Goal: Task Accomplishment & Management: Manage account settings

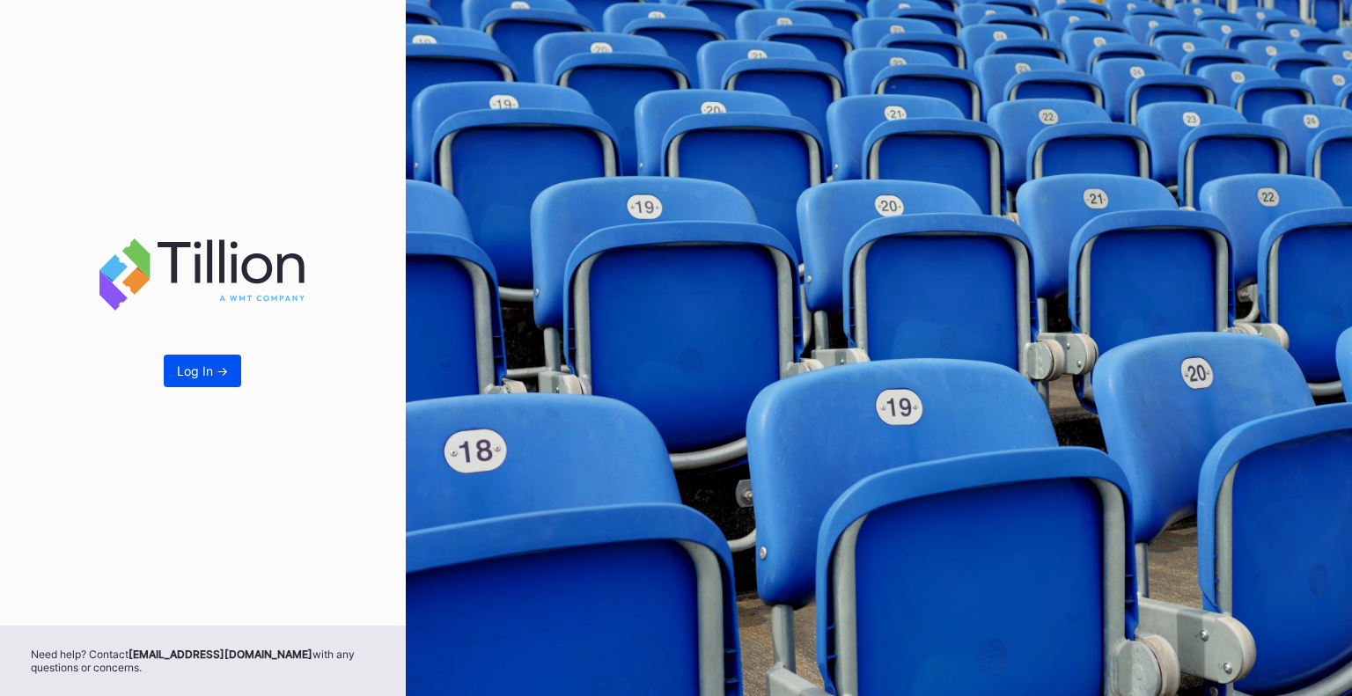
click at [211, 363] on div "Log In ->" at bounding box center [202, 370] width 51 height 15
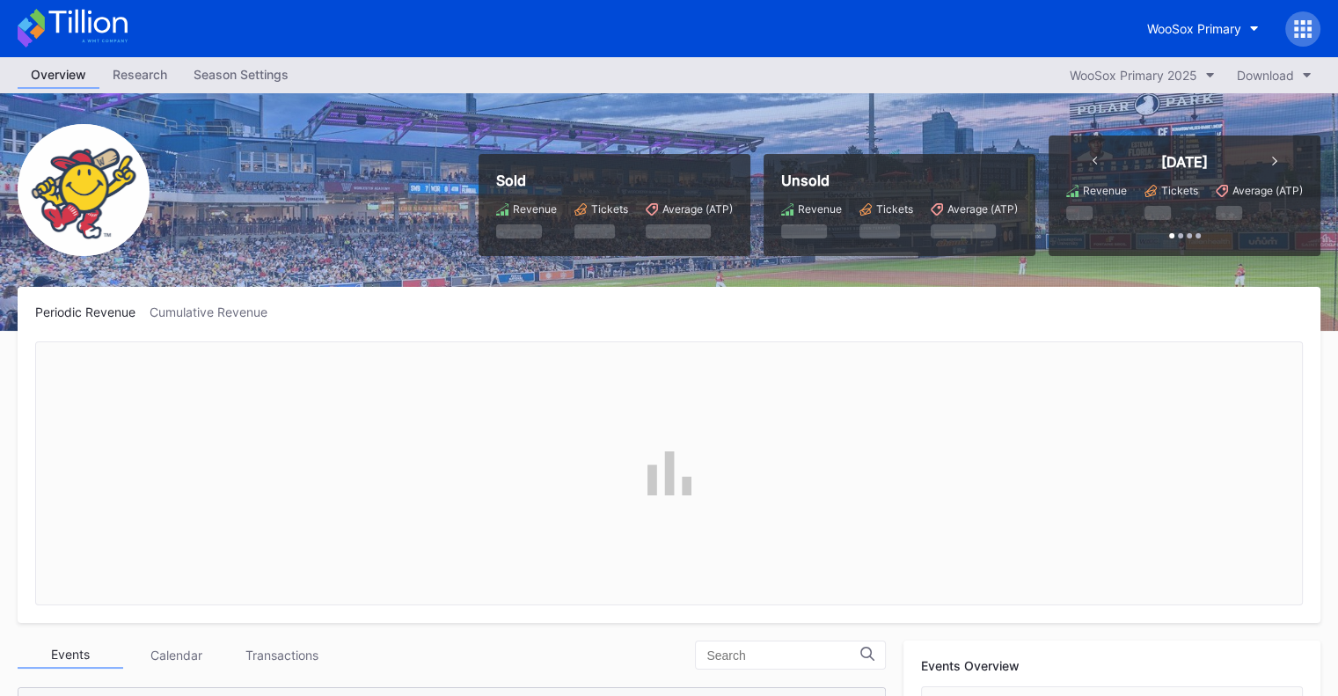
scroll to position [1826, 0]
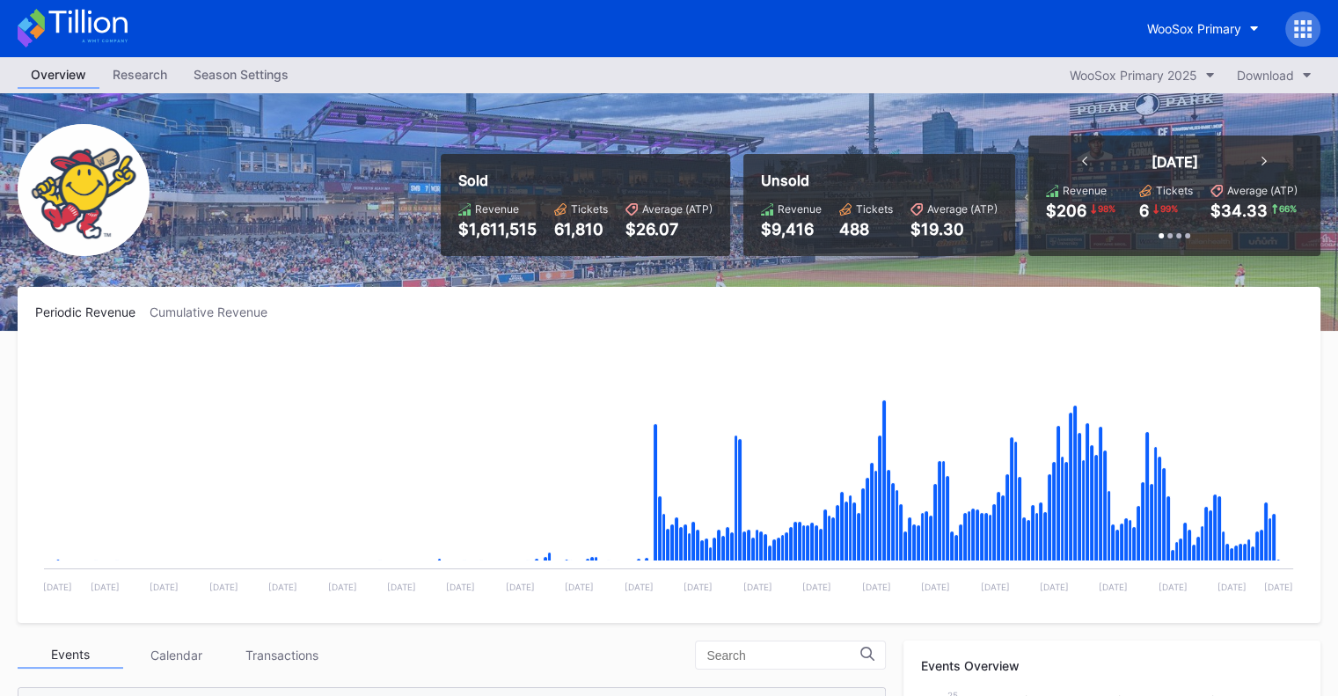
click at [236, 80] on div "Season Settings" at bounding box center [240, 75] width 121 height 26
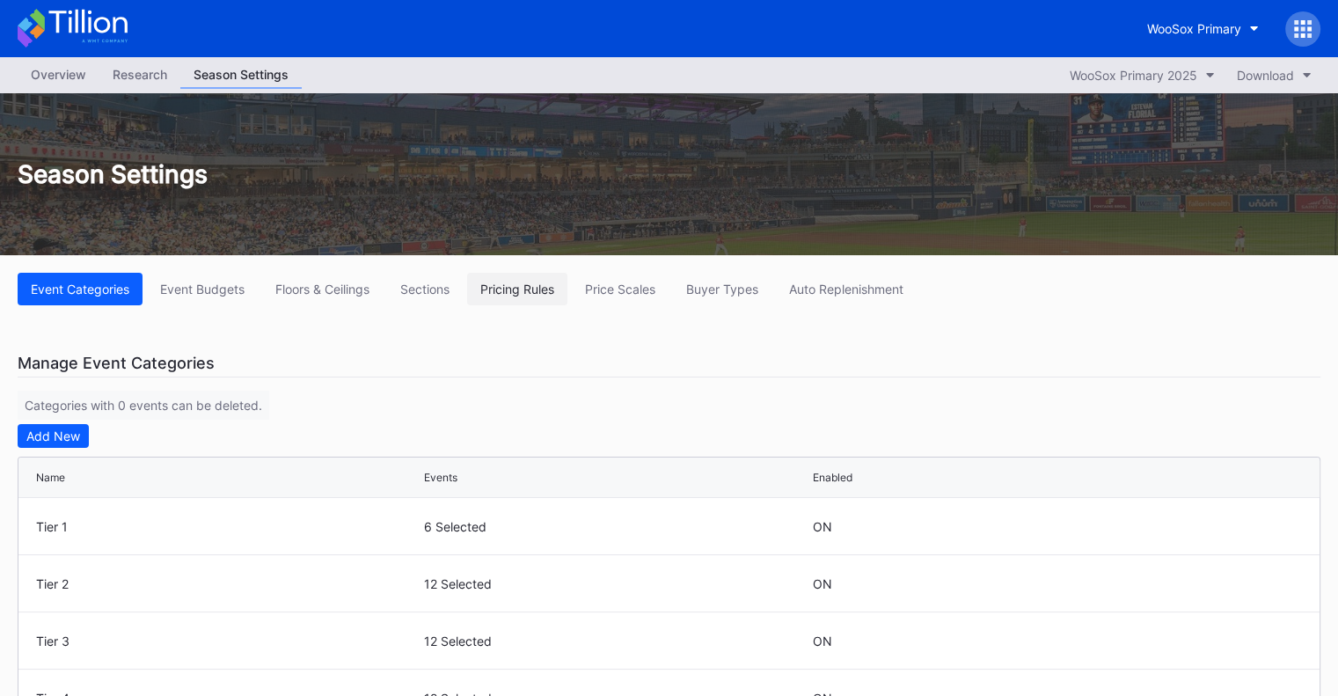
click at [496, 288] on div "Pricing Rules" at bounding box center [517, 289] width 74 height 15
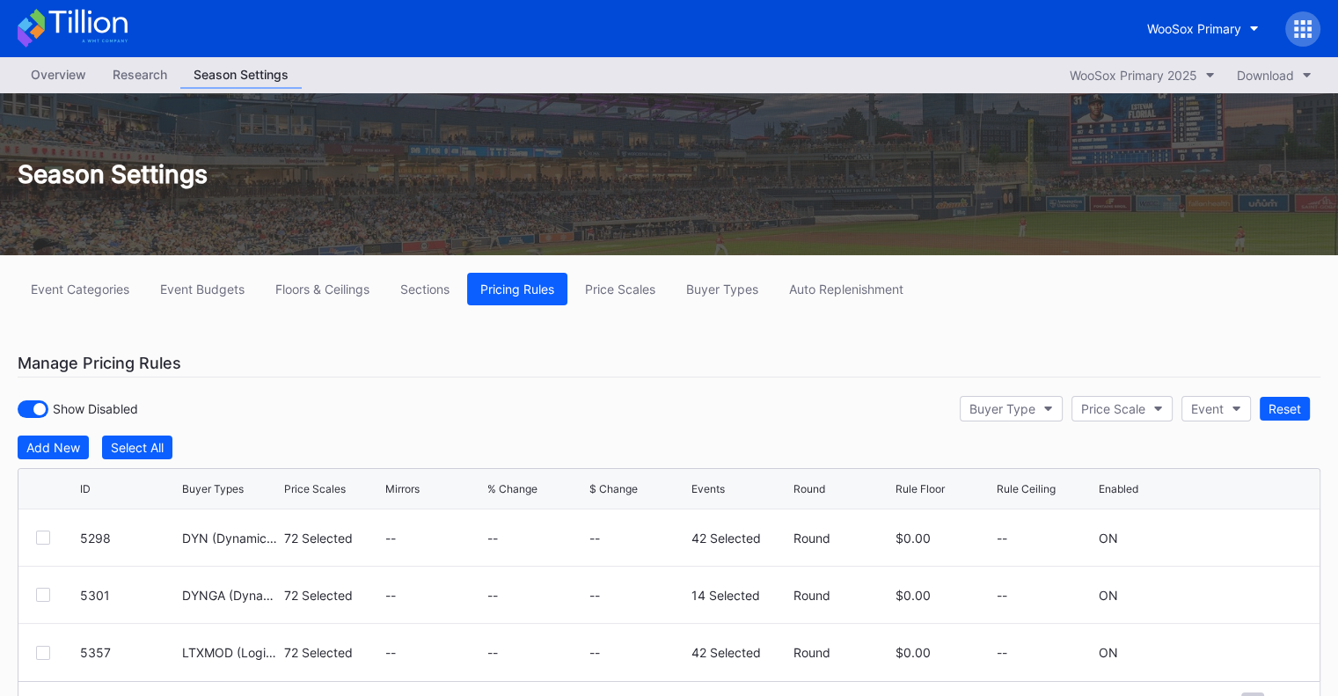
scroll to position [88, 0]
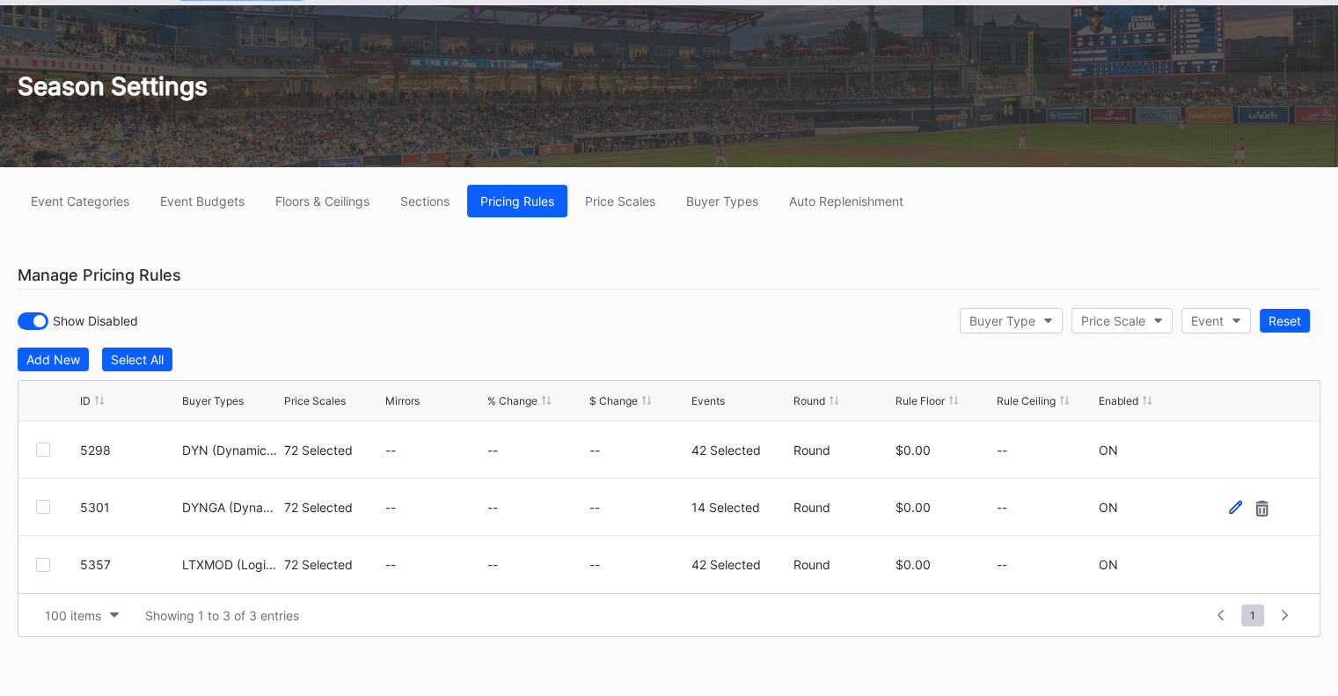
click at [1236, 501] on icon at bounding box center [1235, 507] width 13 height 13
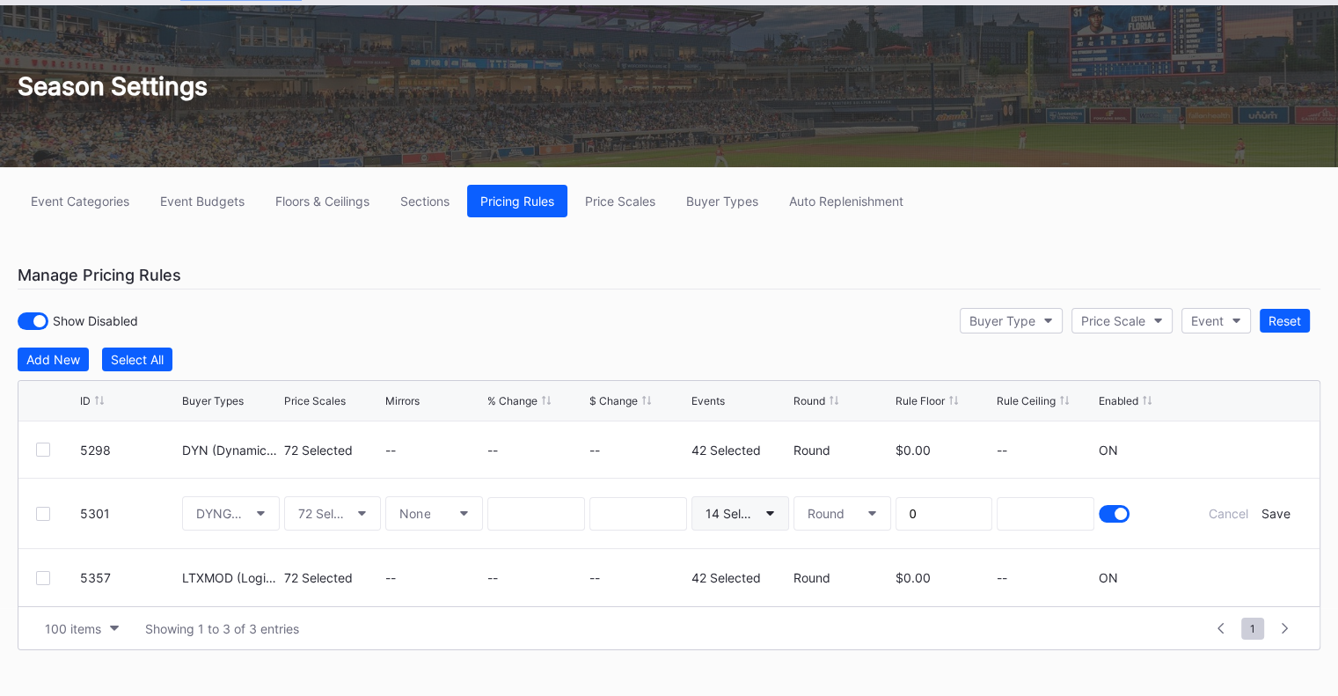
click at [737, 518] on button "14 Selected" at bounding box center [741, 513] width 98 height 34
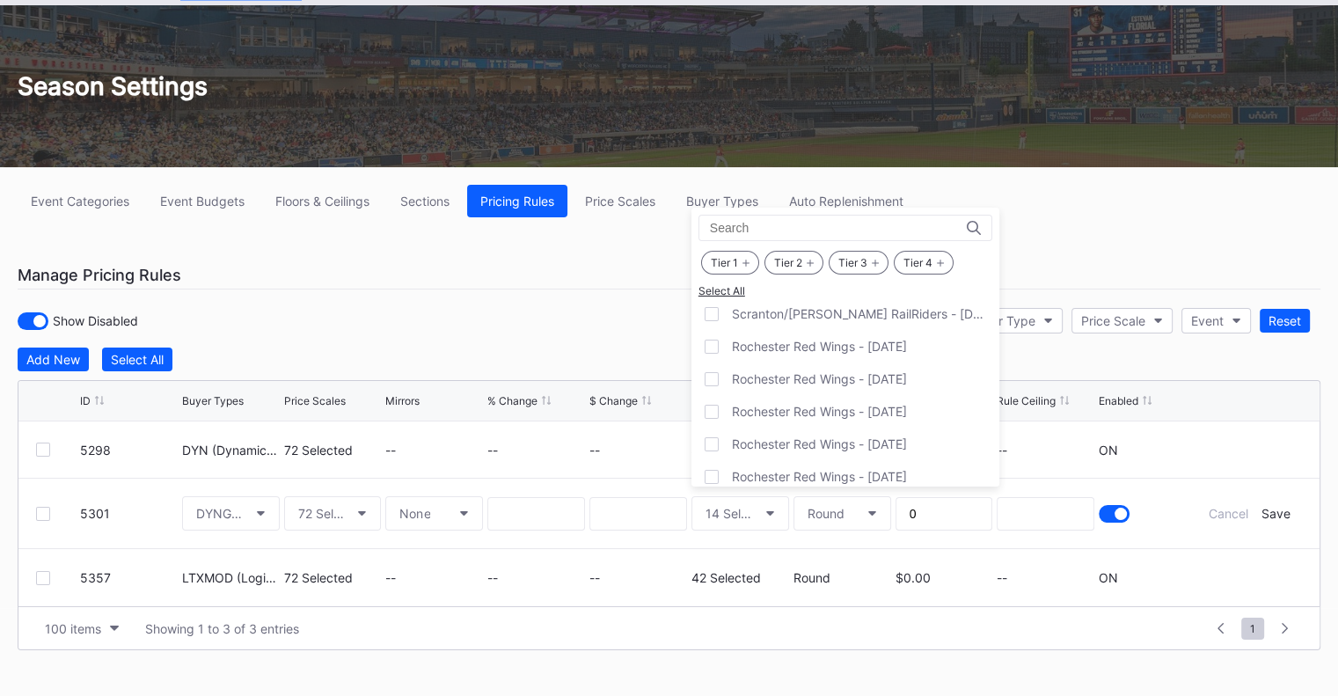
scroll to position [1151, 0]
click at [710, 433] on div at bounding box center [712, 440] width 14 height 14
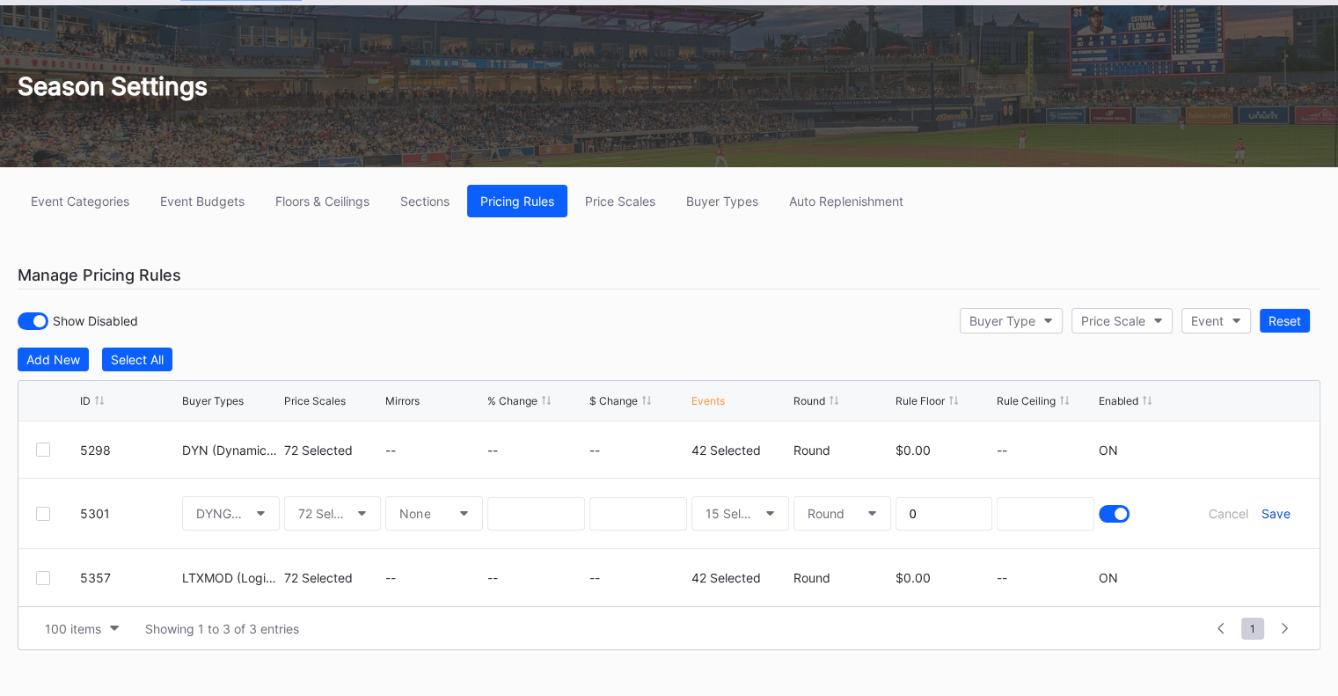
click at [1271, 514] on div "Save" at bounding box center [1275, 513] width 29 height 15
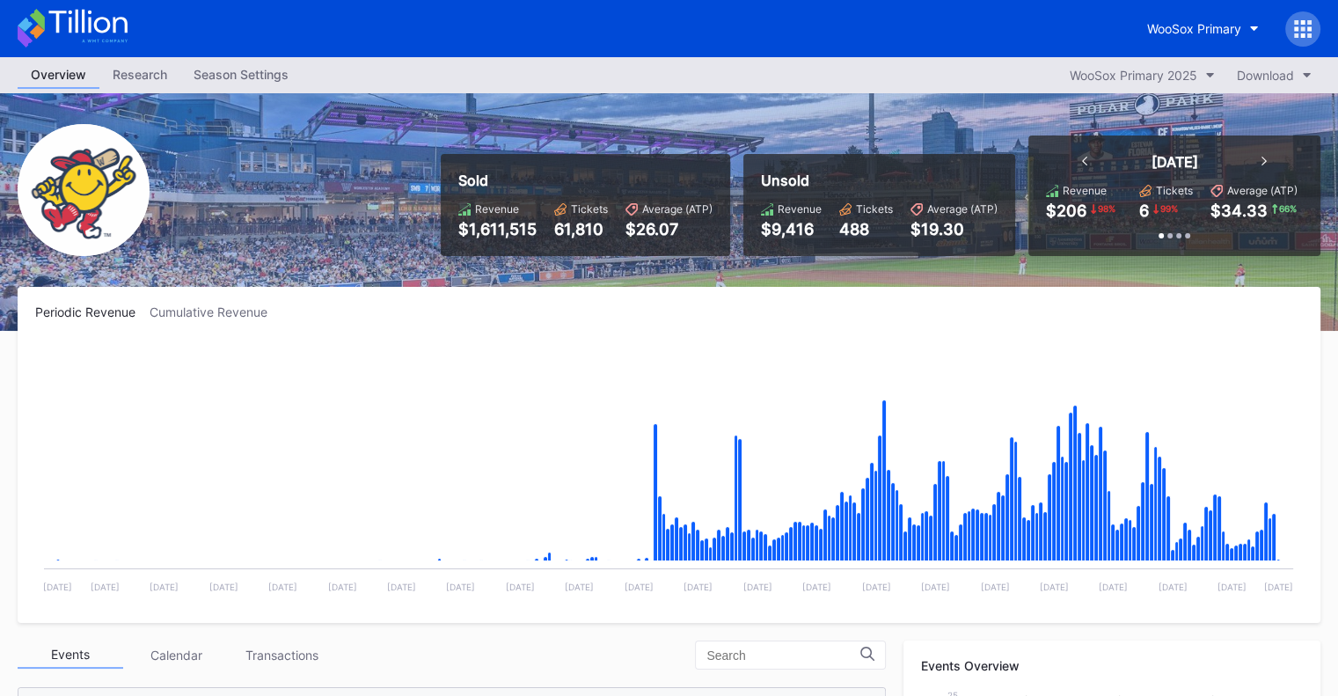
scroll to position [1826, 0]
click at [263, 87] on link "Season Settings" at bounding box center [240, 75] width 121 height 27
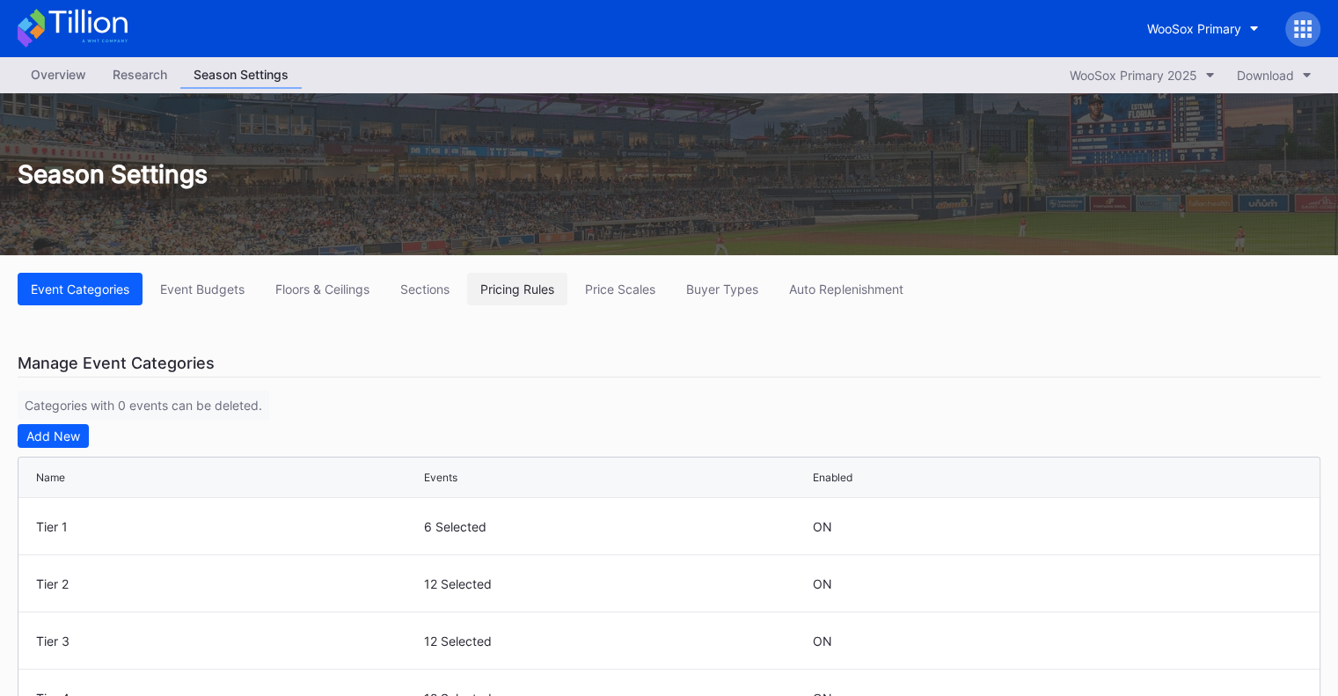
click at [508, 293] on div "Pricing Rules" at bounding box center [517, 289] width 74 height 15
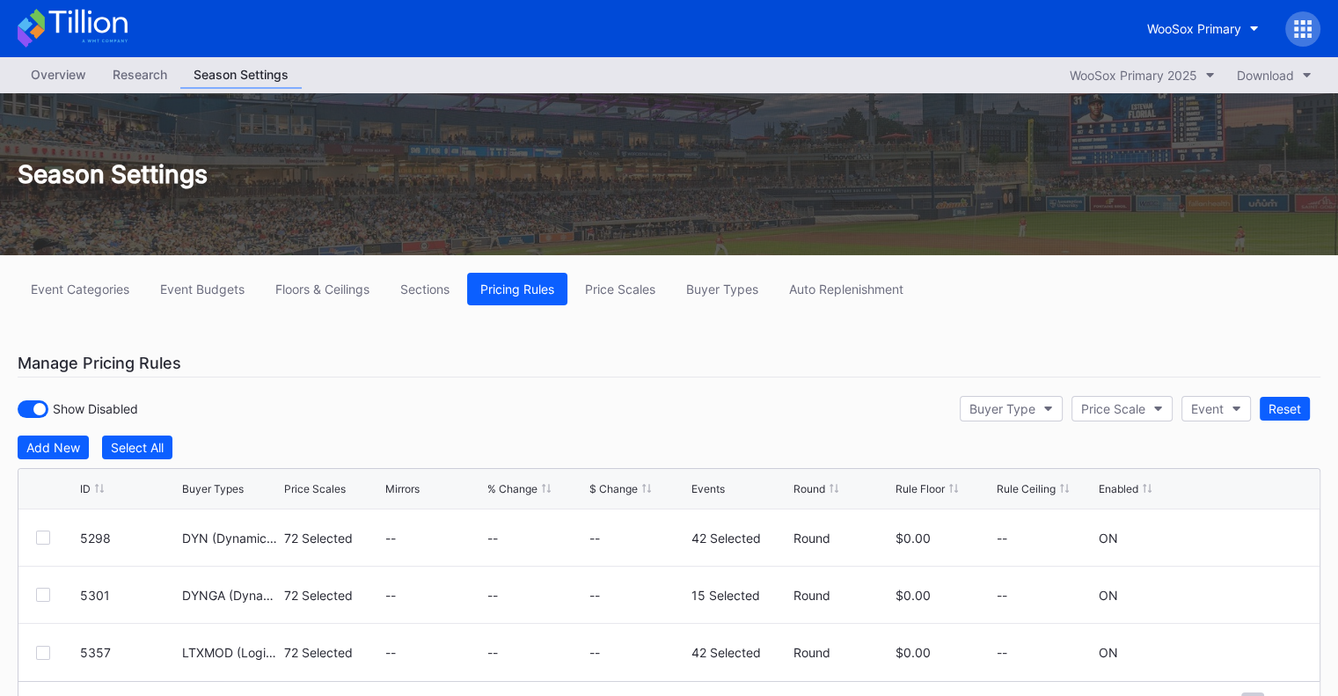
scroll to position [88, 0]
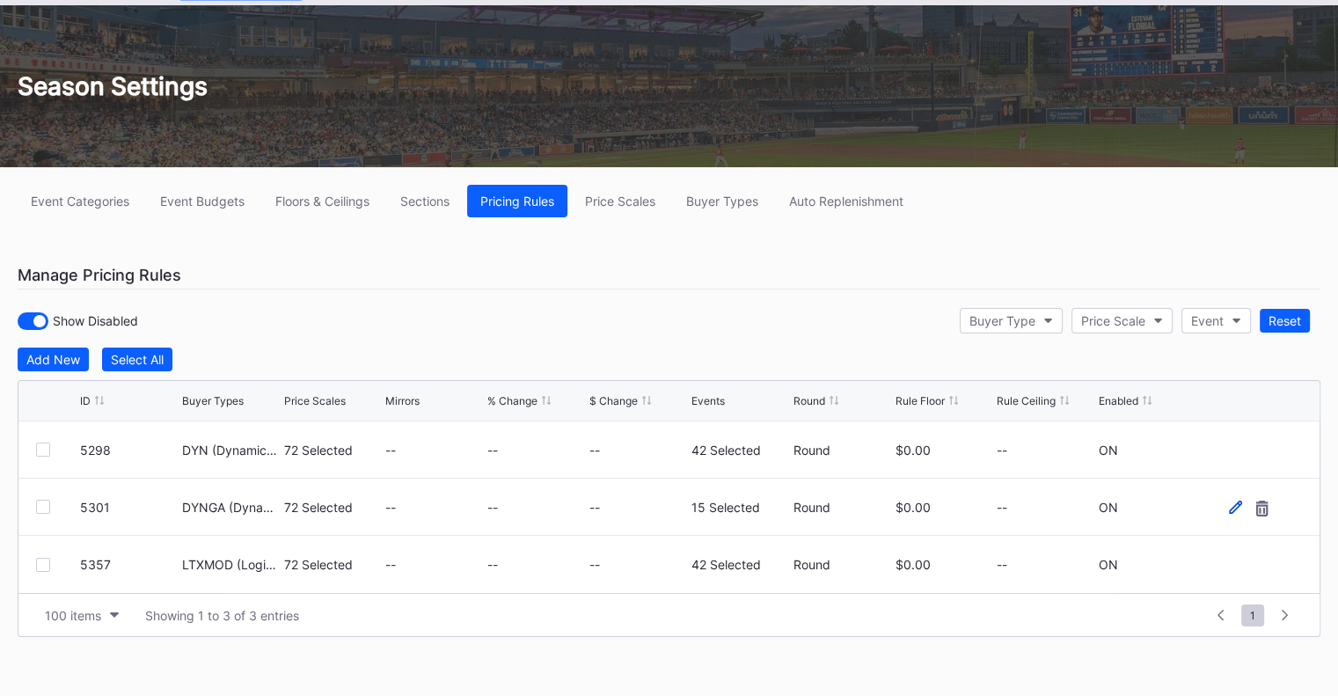
click at [1236, 510] on icon at bounding box center [1235, 507] width 13 height 13
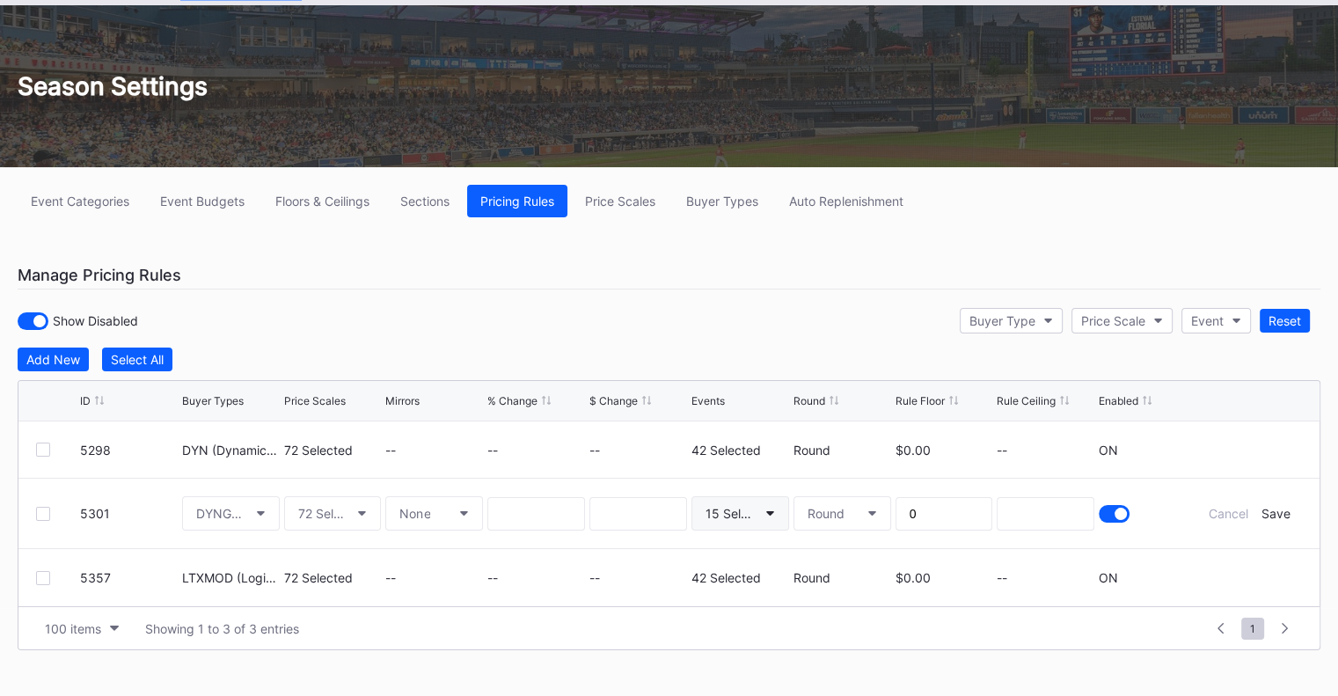
click at [766, 504] on button "15 Selected" at bounding box center [741, 513] width 98 height 34
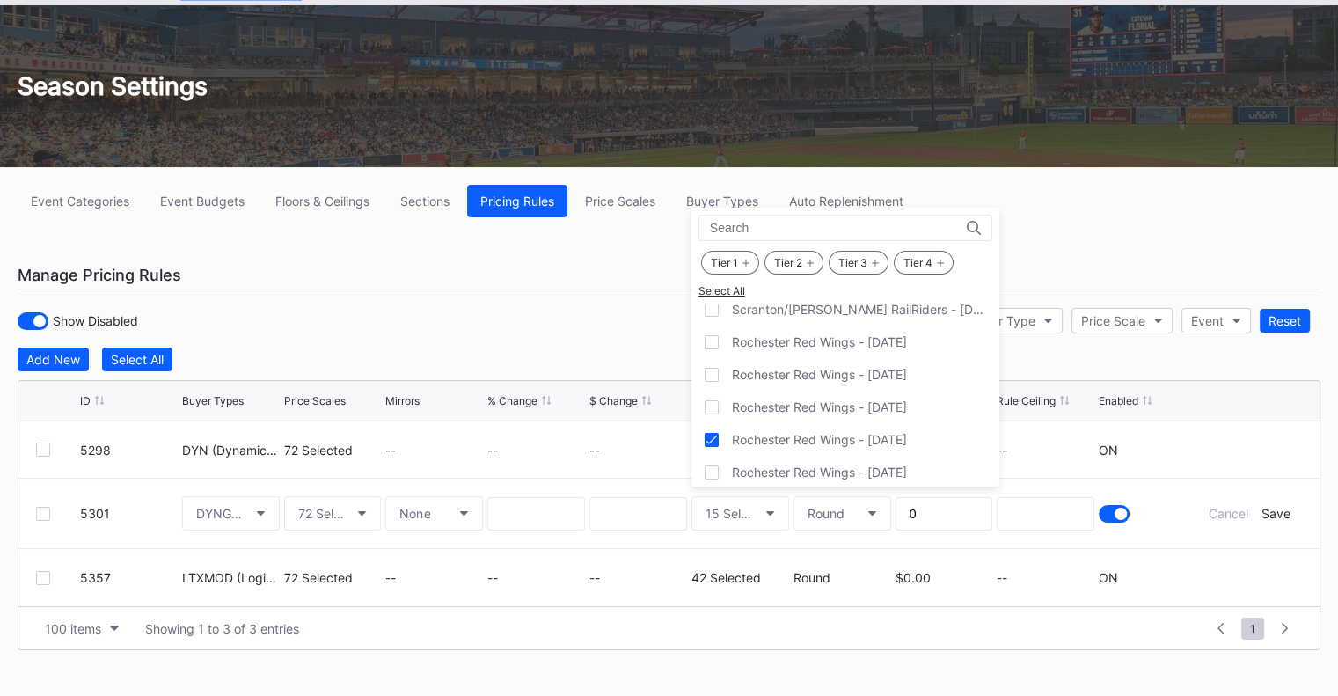
scroll to position [34, 0]
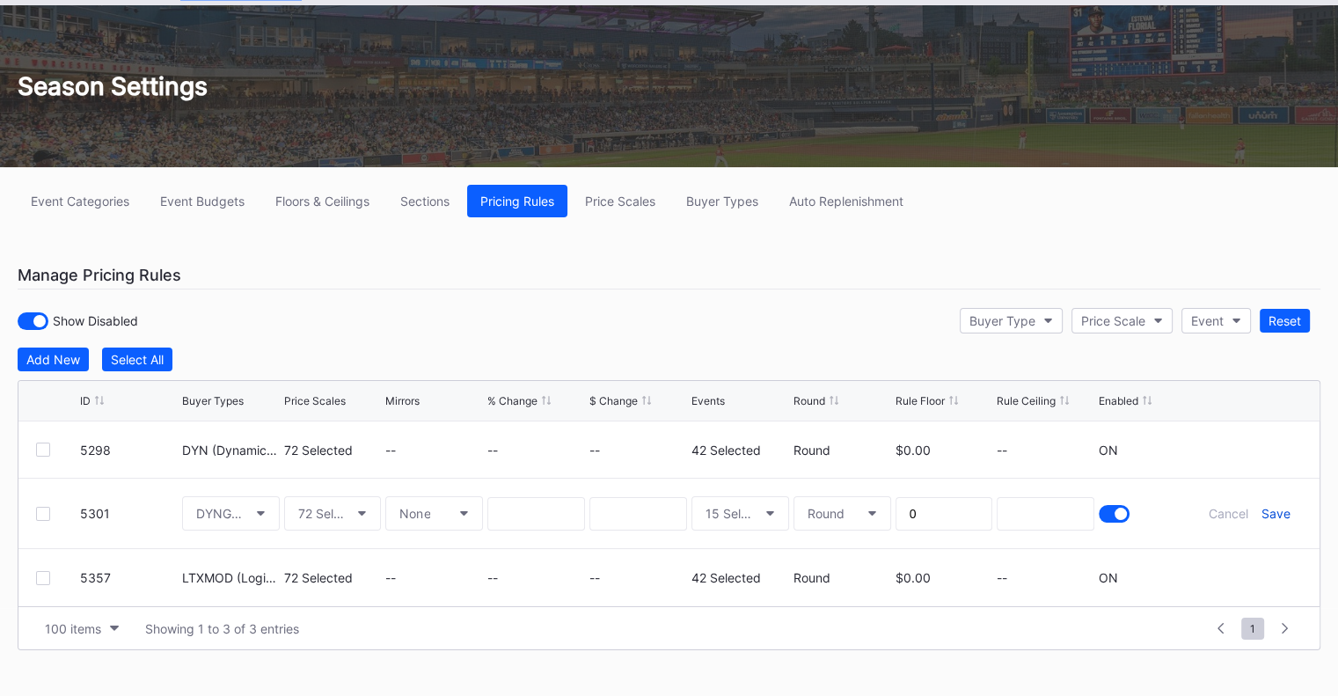
click at [1278, 508] on div "Save" at bounding box center [1275, 513] width 29 height 15
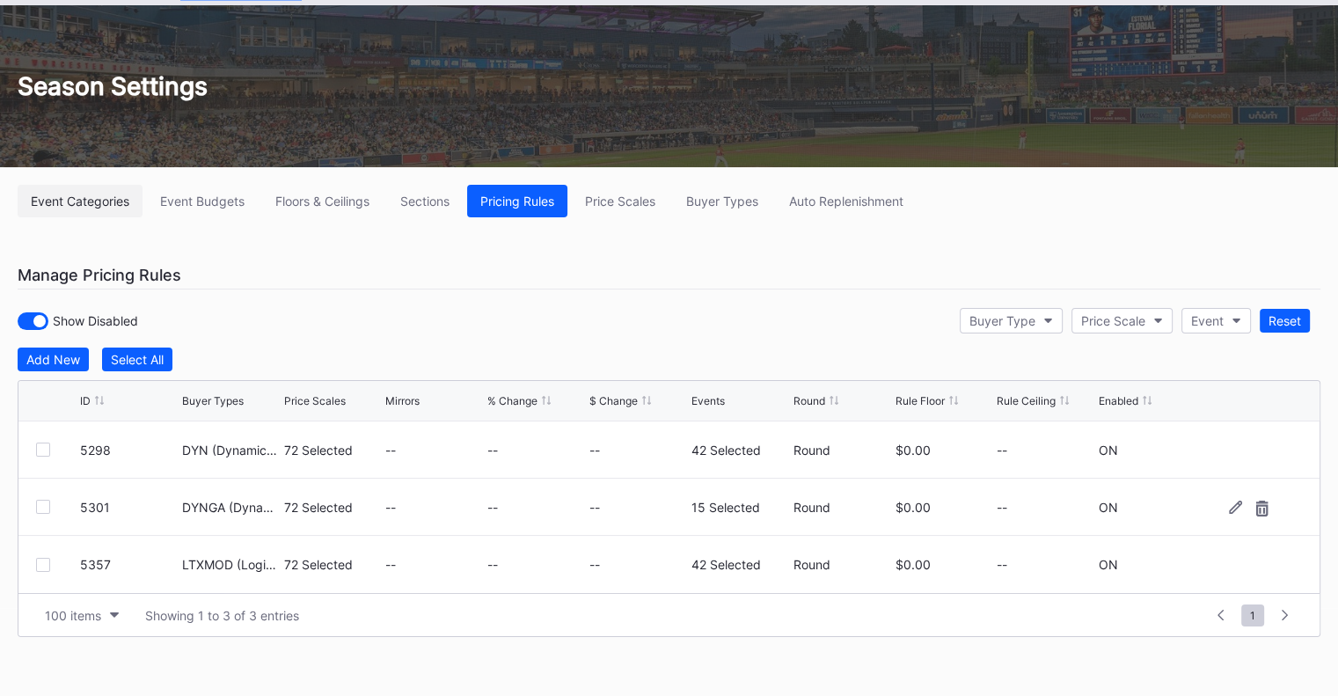
click at [99, 204] on div "Event Categories" at bounding box center [80, 201] width 99 height 15
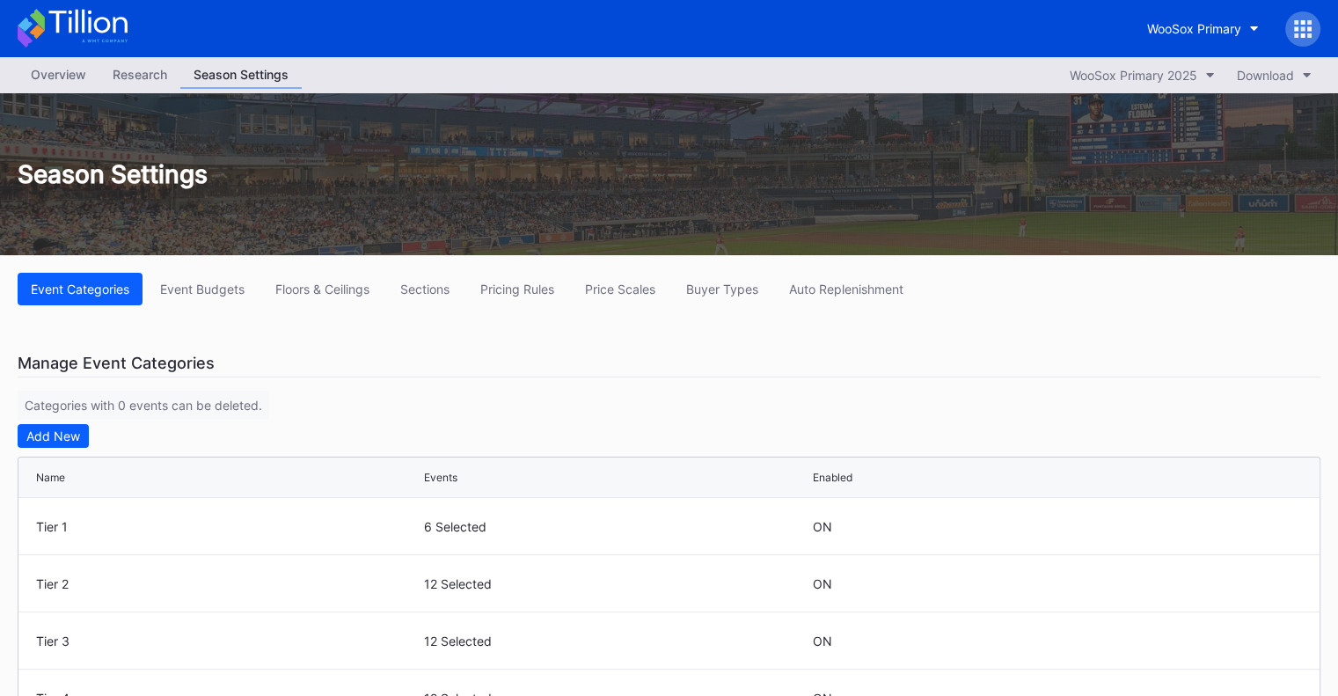
click at [70, 85] on div "Overview" at bounding box center [59, 75] width 82 height 26
